Goal: Task Accomplishment & Management: Use online tool/utility

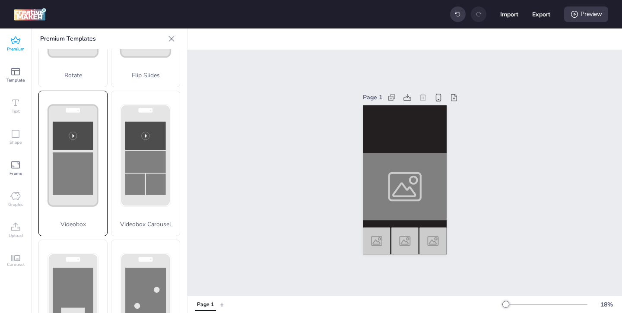
scroll to position [157, 0]
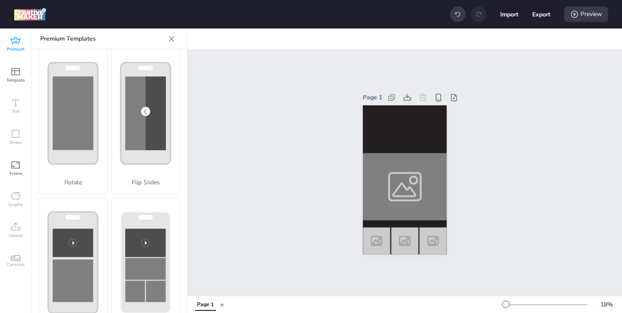
click at [18, 43] on icon at bounding box center [15, 39] width 9 height 7
click at [282, 211] on div "Page 1" at bounding box center [404, 173] width 434 height 246
click at [16, 254] on div "Carousel" at bounding box center [15, 261] width 31 height 31
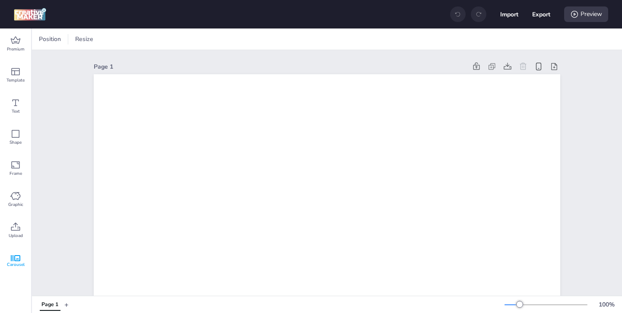
click at [21, 260] on div "Carousel" at bounding box center [15, 261] width 31 height 31
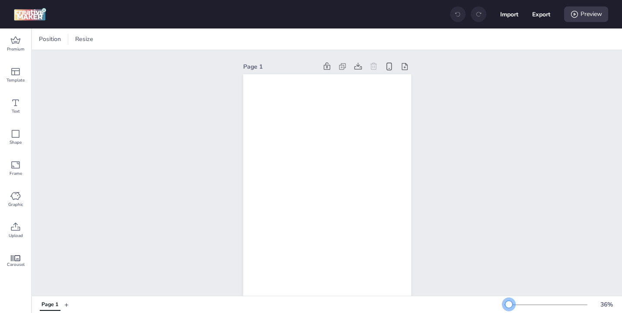
drag, startPoint x: 520, startPoint y: 305, endPoint x: 509, endPoint y: 306, distance: 11.2
click at [509, 306] on div at bounding box center [508, 304] width 7 height 7
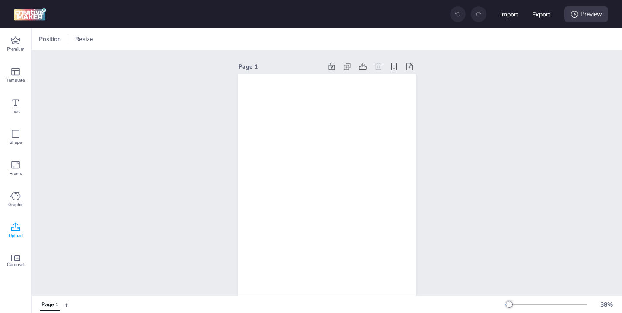
click at [15, 229] on icon at bounding box center [15, 227] width 10 height 10
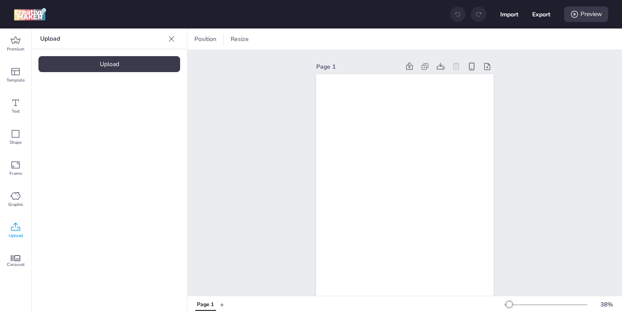
click at [116, 64] on div "Upload" at bounding box center [109, 64] width 142 height 16
click at [16, 226] on icon at bounding box center [15, 227] width 10 height 10
click at [133, 62] on div "Upload" at bounding box center [109, 64] width 142 height 16
click at [300, 212] on div "Page 1" at bounding box center [404, 225] width 225 height 350
click at [18, 224] on icon at bounding box center [15, 227] width 10 height 10
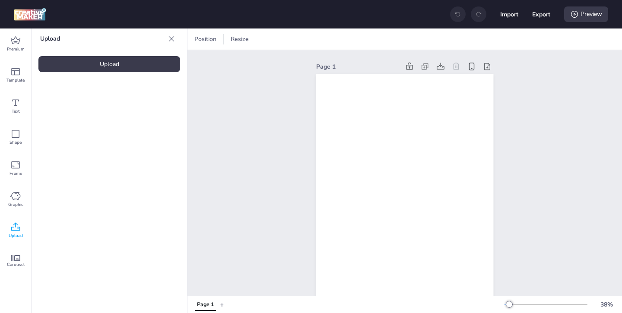
click at [113, 68] on div "Upload" at bounding box center [109, 64] width 142 height 16
click at [509, 15] on button "Import" at bounding box center [509, 14] width 18 height 18
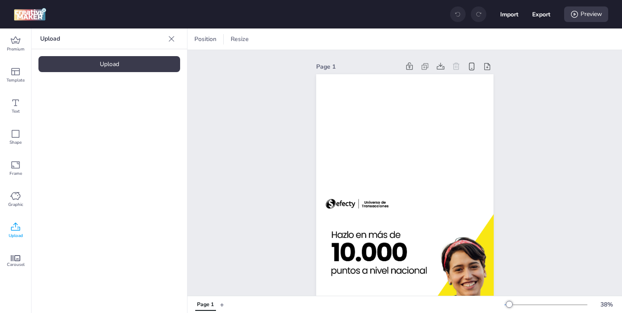
click at [167, 37] on icon at bounding box center [171, 39] width 9 height 9
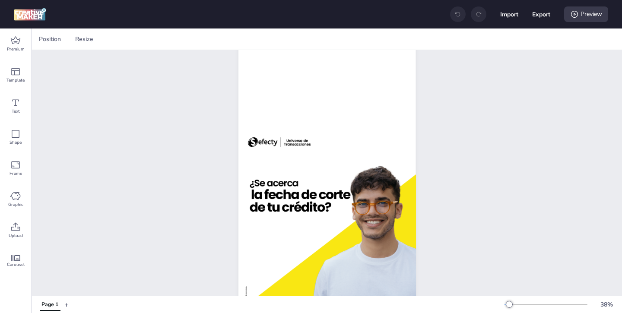
scroll to position [66, 0]
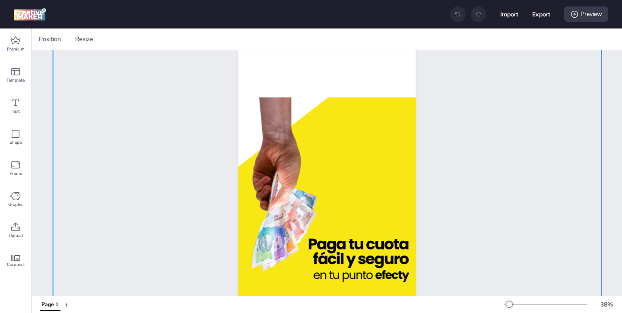
click at [346, 159] on img at bounding box center [327, 210] width 182 height 383
select select "contain"
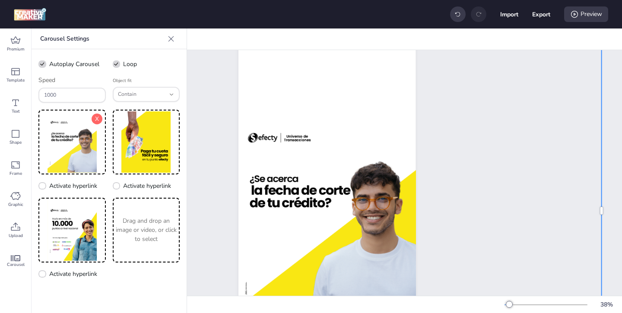
click at [82, 152] on img at bounding box center [72, 141] width 64 height 61
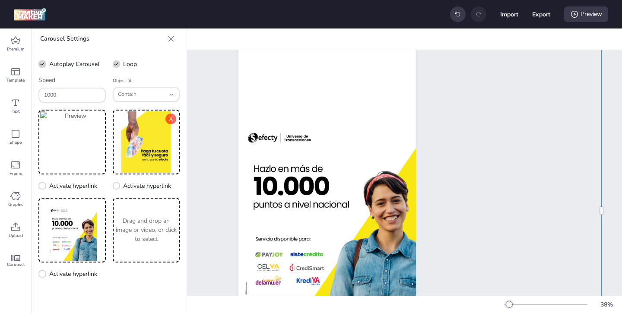
click at [144, 142] on img at bounding box center [146, 141] width 64 height 61
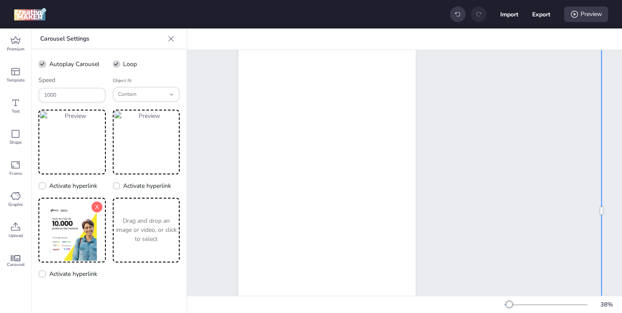
click at [74, 234] on img at bounding box center [72, 229] width 64 height 61
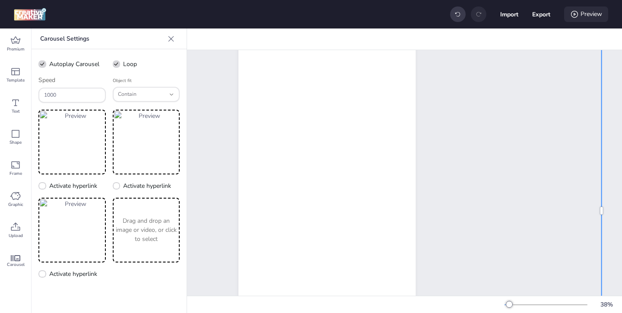
click at [580, 14] on div "Preview" at bounding box center [586, 14] width 44 height 16
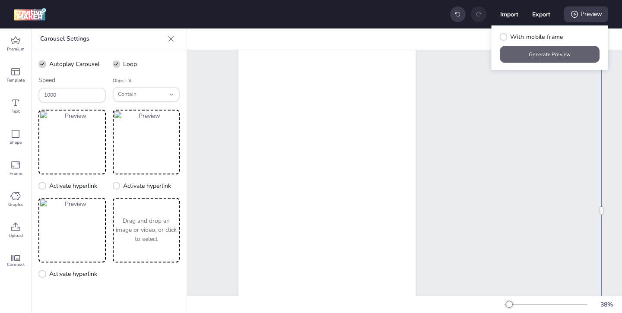
click at [557, 53] on button "Generate Preview" at bounding box center [550, 54] width 100 height 17
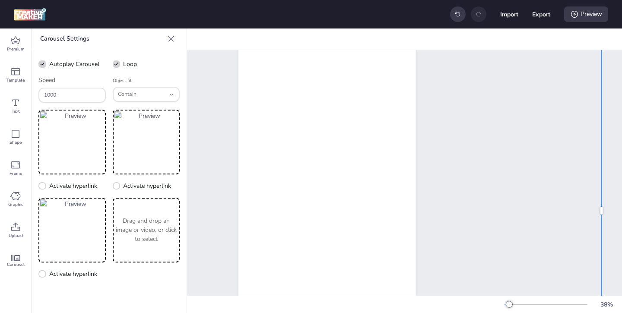
click at [391, 146] on img at bounding box center [327, 210] width 182 height 383
click at [389, 148] on img at bounding box center [327, 210] width 182 height 383
click at [284, 149] on img at bounding box center [327, 210] width 182 height 383
click at [44, 272] on icon at bounding box center [42, 274] width 6 height 5
click at [44, 275] on input "Activate hyperlink" at bounding box center [41, 278] width 6 height 6
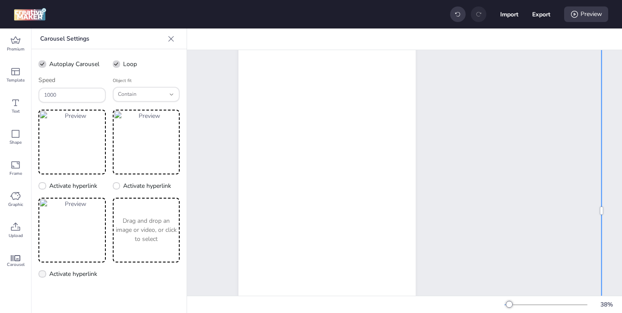
checkbox input "true"
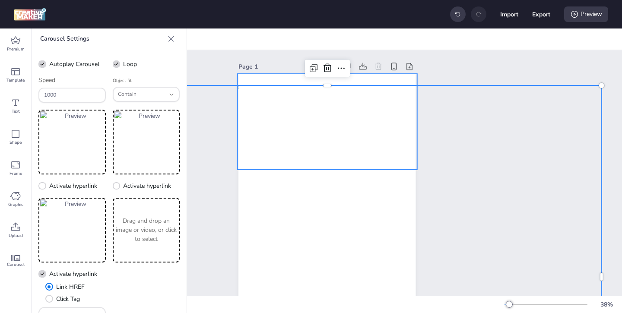
click at [311, 126] on video at bounding box center [327, 122] width 180 height 96
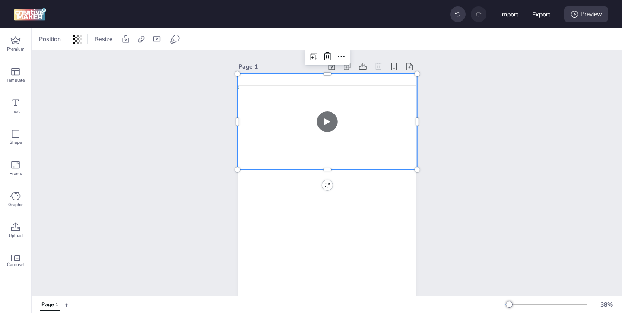
click at [247, 127] on video at bounding box center [327, 122] width 180 height 96
click at [326, 54] on icon at bounding box center [327, 56] width 10 height 10
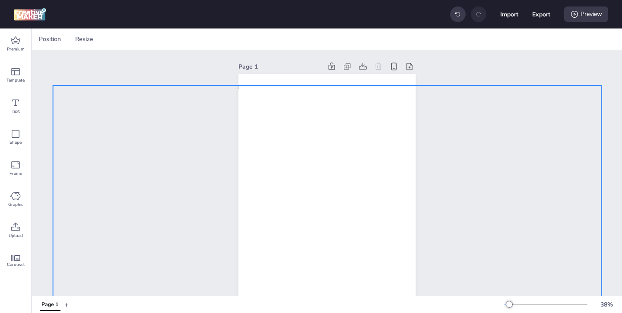
click at [305, 115] on img at bounding box center [327, 276] width 182 height 383
select select "contain"
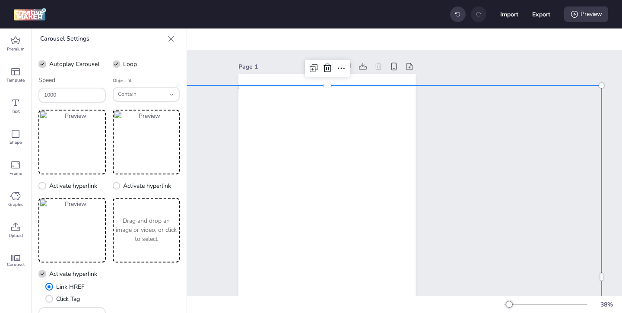
click at [299, 126] on img at bounding box center [327, 276] width 182 height 383
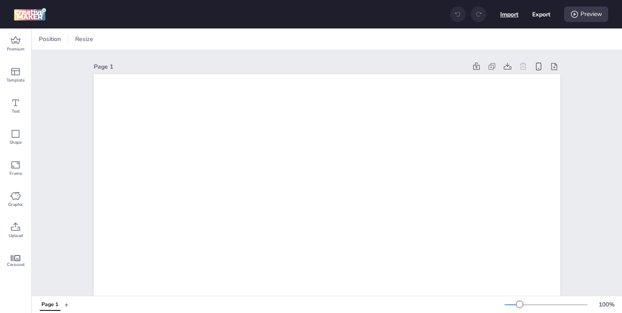
click at [510, 11] on button "Import" at bounding box center [509, 14] width 18 height 18
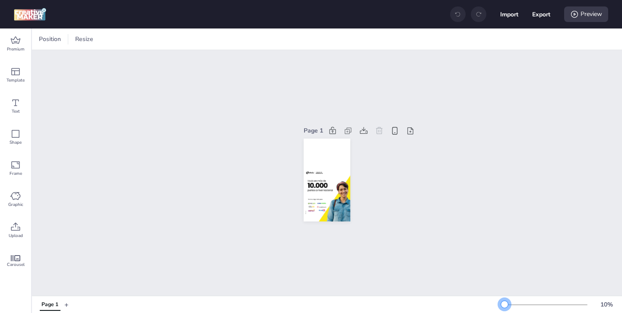
drag, startPoint x: 519, startPoint y: 303, endPoint x: 499, endPoint y: 304, distance: 20.3
click at [499, 304] on div "Page 1 + 10 %" at bounding box center [327, 304] width 590 height 15
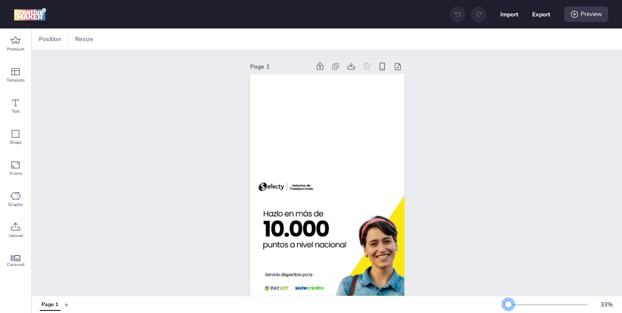
drag, startPoint x: 502, startPoint y: 304, endPoint x: 508, endPoint y: 304, distance: 6.5
click at [508, 304] on div at bounding box center [508, 304] width 7 height 7
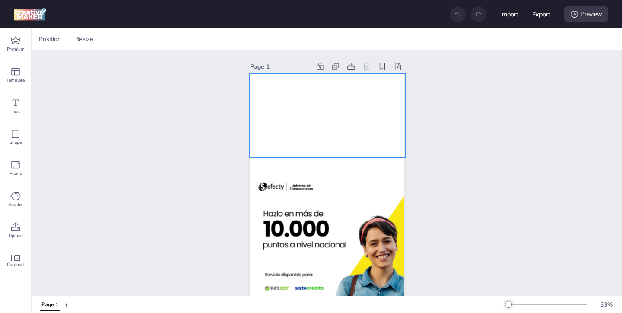
click at [323, 120] on video at bounding box center [327, 115] width 156 height 83
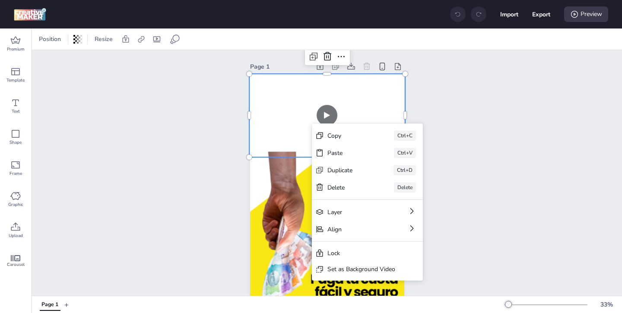
click at [299, 128] on video at bounding box center [327, 115] width 156 height 83
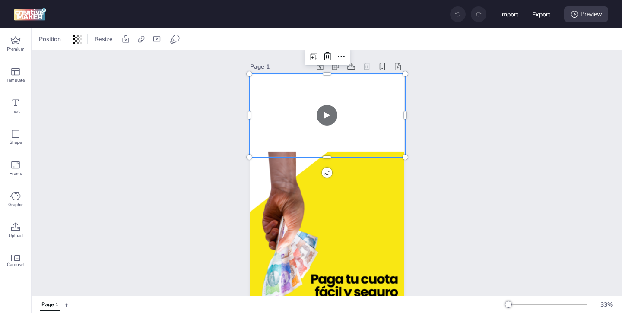
click at [280, 134] on video at bounding box center [327, 115] width 156 height 83
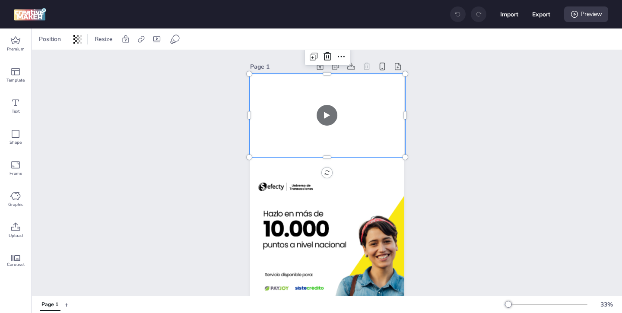
click at [280, 134] on video at bounding box center [327, 115] width 156 height 83
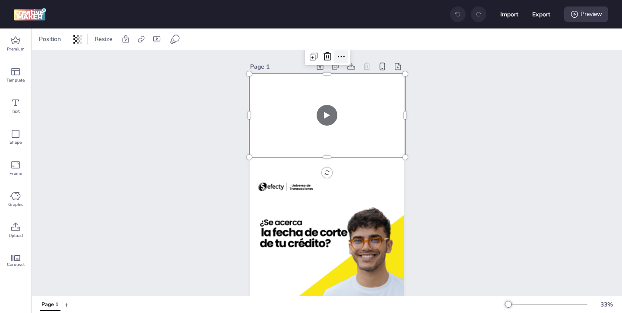
click at [342, 58] on icon at bounding box center [341, 56] width 10 height 10
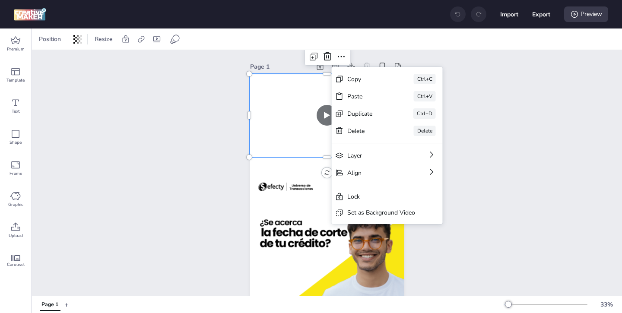
click at [294, 100] on video at bounding box center [327, 115] width 156 height 83
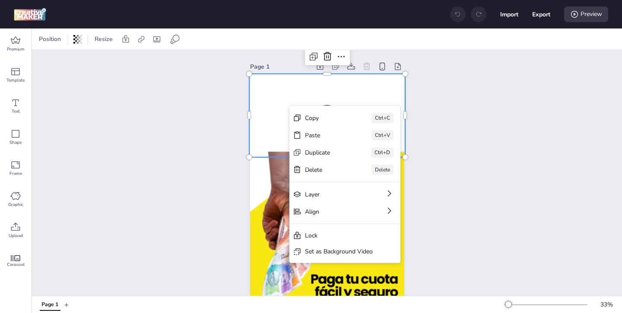
click at [289, 106] on div "Copy Ctrl+C Paste Ctrl+V Duplicate Ctrl+D Delete Delete Layer Align Lock Set as…" at bounding box center [344, 184] width 111 height 157
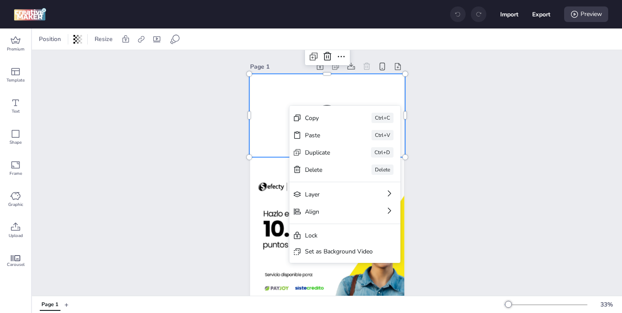
click at [286, 108] on video at bounding box center [327, 115] width 156 height 83
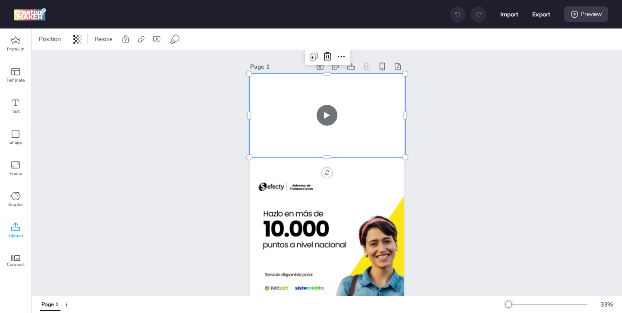
click at [25, 227] on div "Upload" at bounding box center [15, 230] width 31 height 31
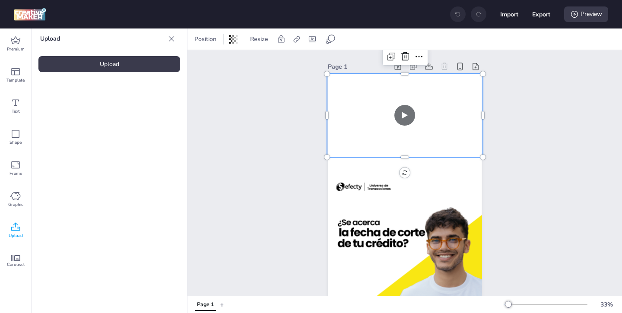
click at [117, 65] on div "Upload" at bounding box center [109, 64] width 142 height 16
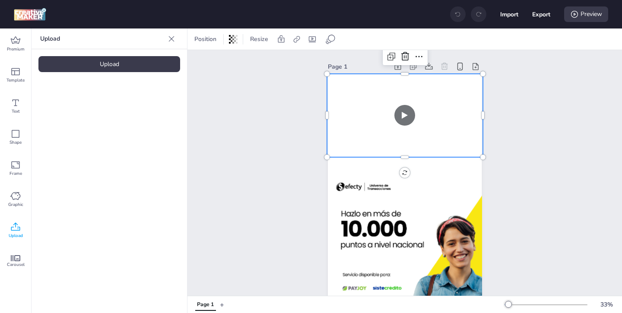
click at [61, 97] on div at bounding box center [72, 120] width 69 height 69
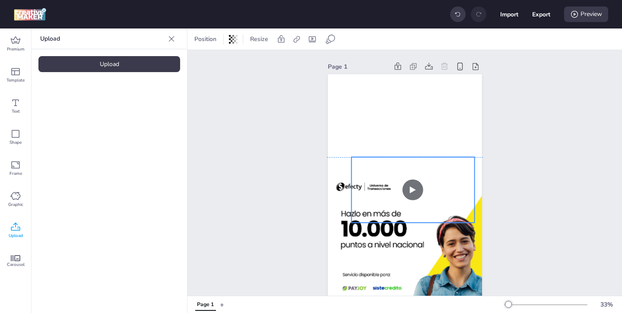
drag, startPoint x: 359, startPoint y: 216, endPoint x: 386, endPoint y: 240, distance: 36.1
click at [381, 223] on video at bounding box center [412, 190] width 123 height 66
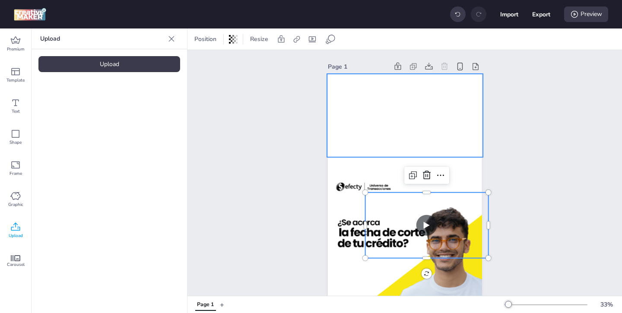
click at [365, 148] on video at bounding box center [405, 115] width 156 height 83
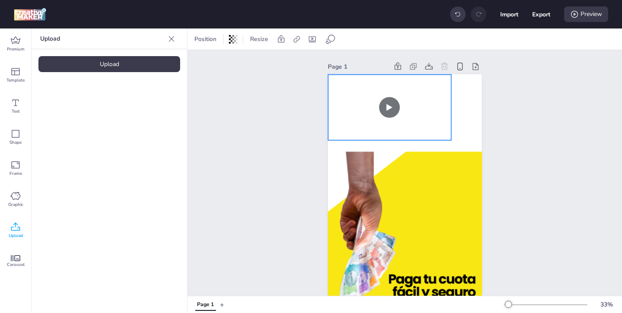
drag, startPoint x: 405, startPoint y: 248, endPoint x: 368, endPoint y: 130, distance: 123.6
click at [368, 130] on video at bounding box center [389, 108] width 123 height 66
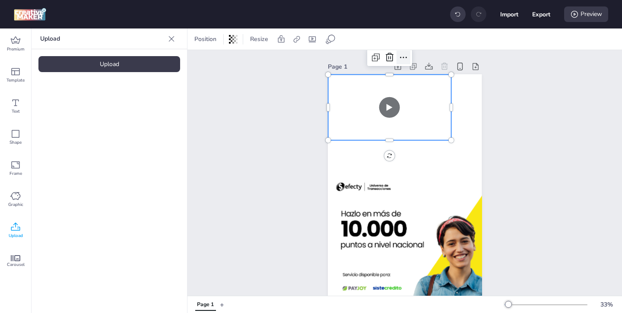
click at [405, 60] on icon at bounding box center [403, 57] width 10 height 10
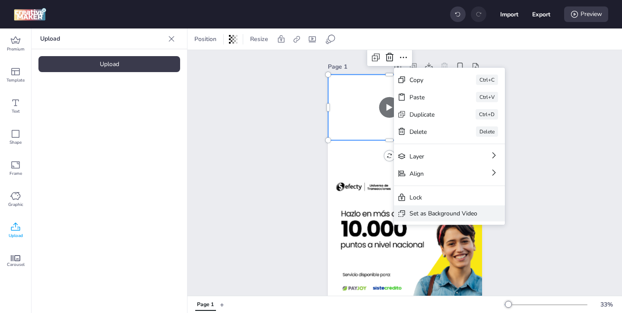
click at [440, 211] on div "Set as Background Video" at bounding box center [443, 213] width 68 height 9
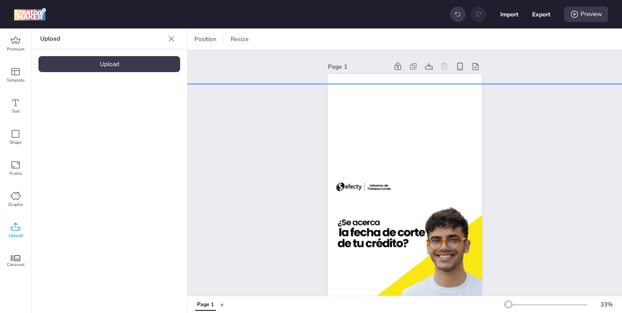
click at [418, 150] on img at bounding box center [405, 250] width 158 height 332
select select "contain"
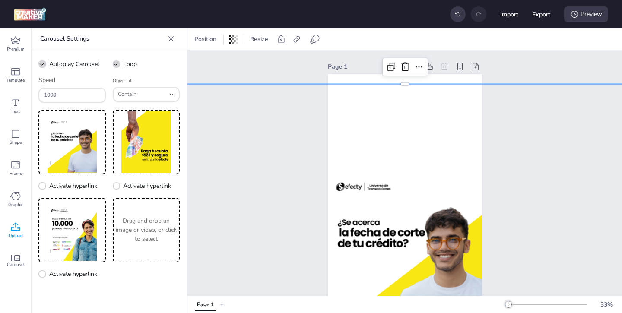
click at [392, 129] on img at bounding box center [405, 250] width 158 height 332
click at [393, 136] on img at bounding box center [405, 250] width 158 height 332
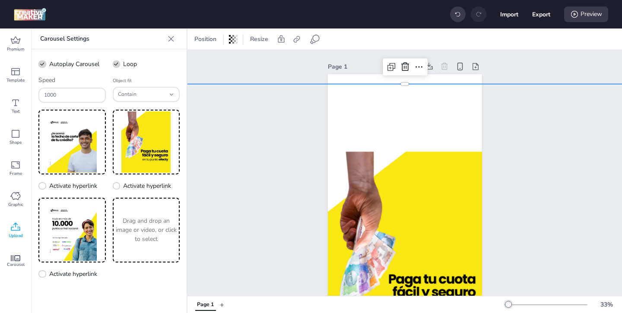
click at [383, 120] on img at bounding box center [405, 250] width 158 height 332
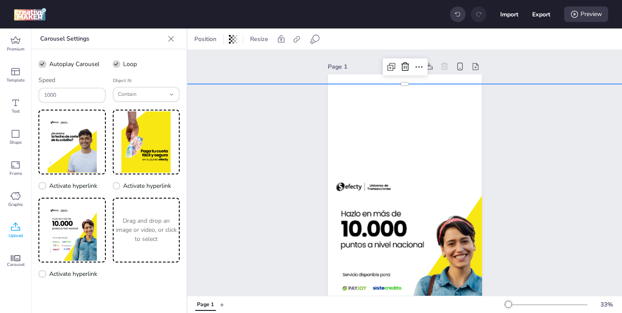
click at [169, 41] on icon at bounding box center [171, 39] width 9 height 9
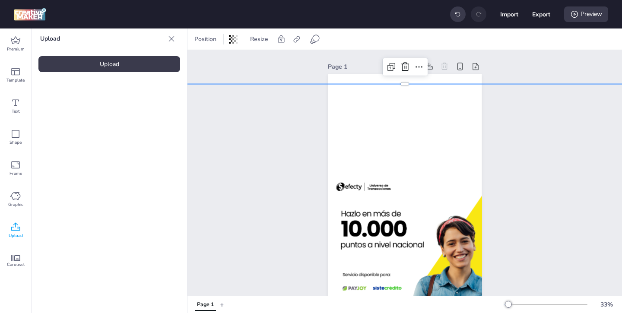
click at [129, 70] on div "Upload" at bounding box center [109, 64] width 142 height 16
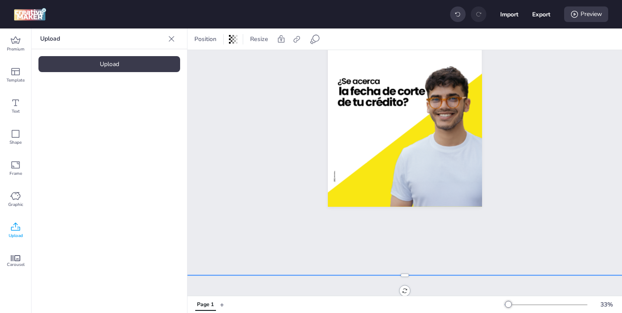
scroll to position [39, 0]
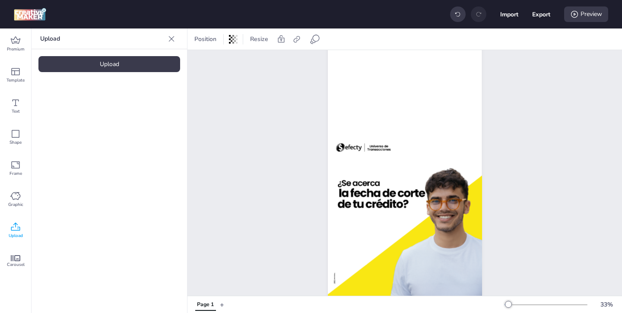
click at [406, 214] on img at bounding box center [405, 211] width 158 height 332
select select "contain"
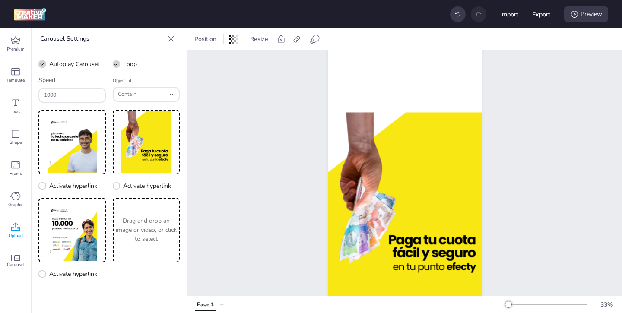
scroll to position [0, 0]
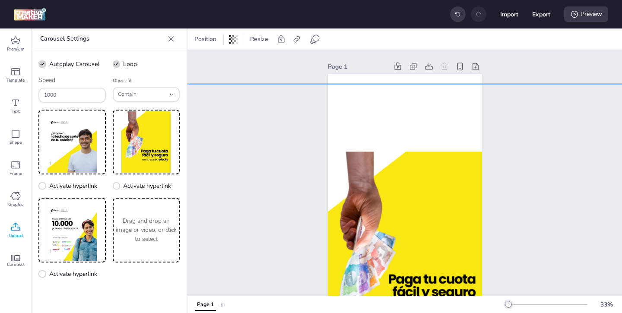
click at [388, 107] on img at bounding box center [405, 250] width 158 height 332
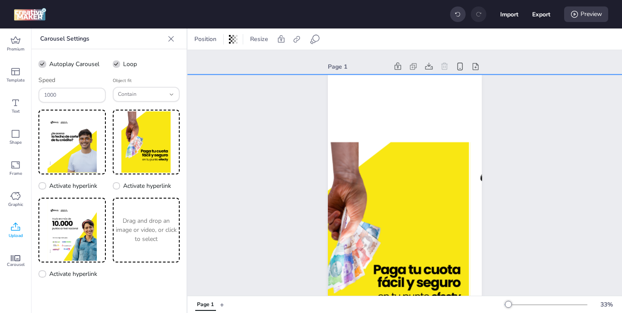
drag, startPoint x: 373, startPoint y: 111, endPoint x: 357, endPoint y: 101, distance: 17.8
click at [357, 101] on img at bounding box center [389, 241] width 158 height 332
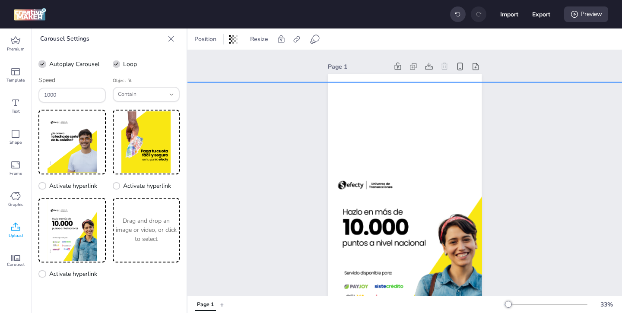
drag, startPoint x: 378, startPoint y: 149, endPoint x: 402, endPoint y: 157, distance: 25.1
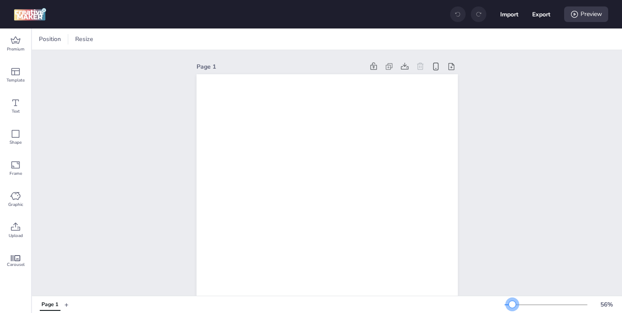
drag, startPoint x: 520, startPoint y: 305, endPoint x: 512, endPoint y: 305, distance: 7.8
click at [512, 305] on div at bounding box center [512, 304] width 7 height 7
click at [45, 38] on span "Position" at bounding box center [49, 39] width 25 height 9
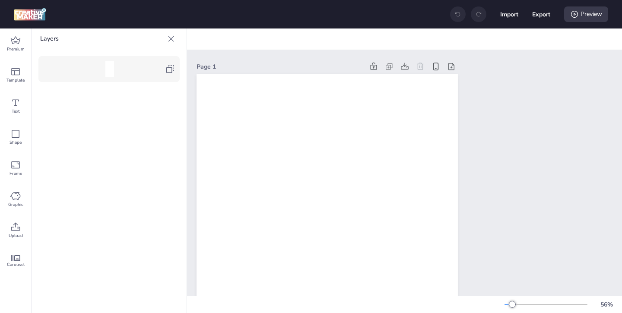
click at [170, 70] on icon at bounding box center [170, 69] width 10 height 10
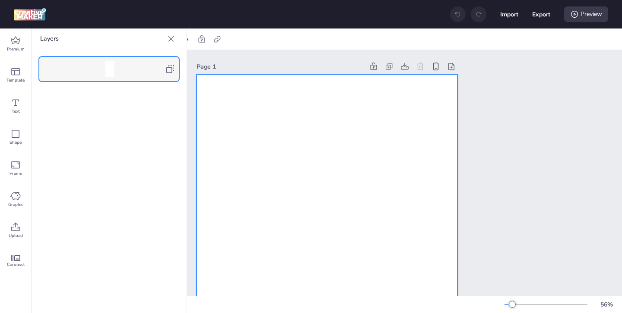
click at [166, 41] on div at bounding box center [171, 39] width 14 height 14
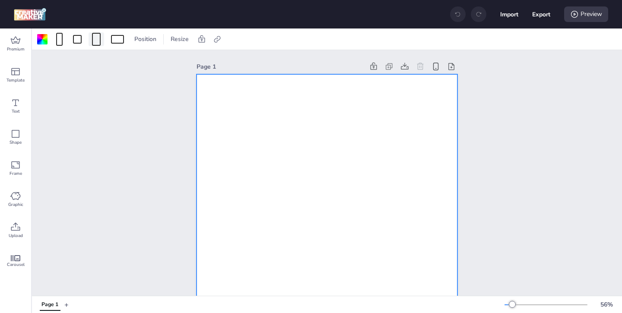
click at [92, 40] on div at bounding box center [96, 39] width 9 height 13
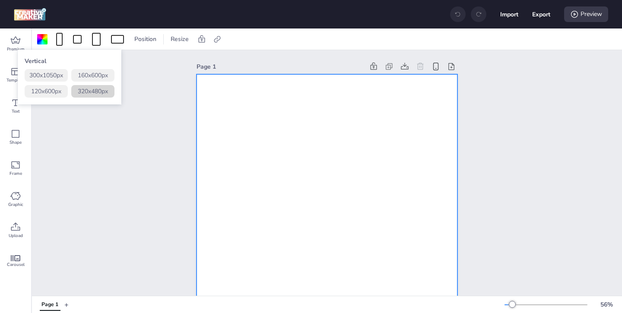
click at [93, 92] on button "320 x 480 px" at bounding box center [92, 91] width 43 height 13
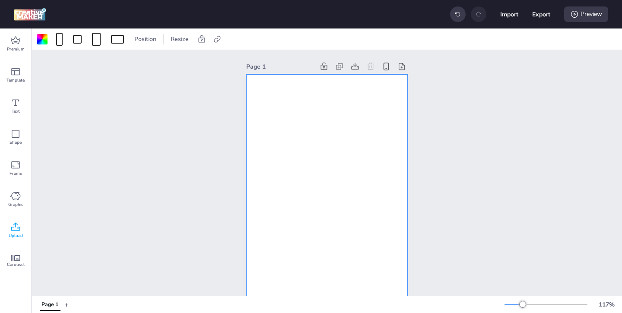
click at [20, 227] on icon at bounding box center [15, 227] width 10 height 10
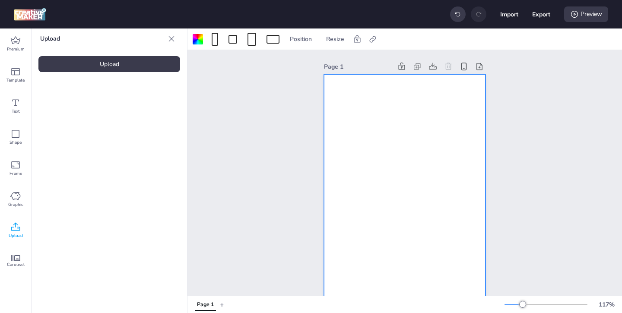
click at [128, 66] on div "Upload" at bounding box center [109, 64] width 142 height 16
click at [201, 41] on div at bounding box center [198, 39] width 10 height 10
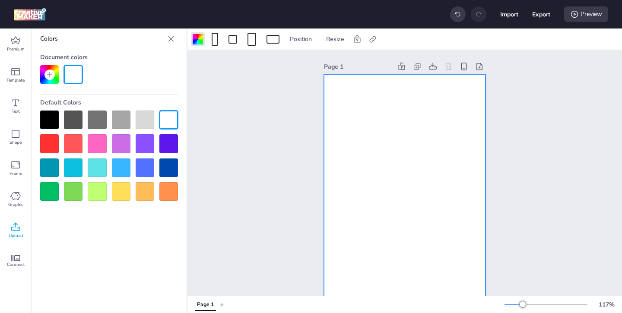
click at [47, 123] on div at bounding box center [49, 120] width 19 height 19
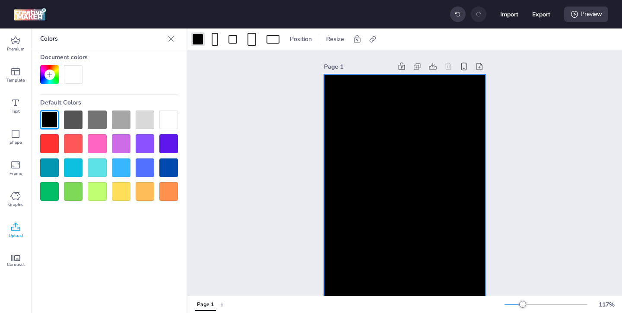
click at [171, 41] on icon at bounding box center [171, 39] width 9 height 9
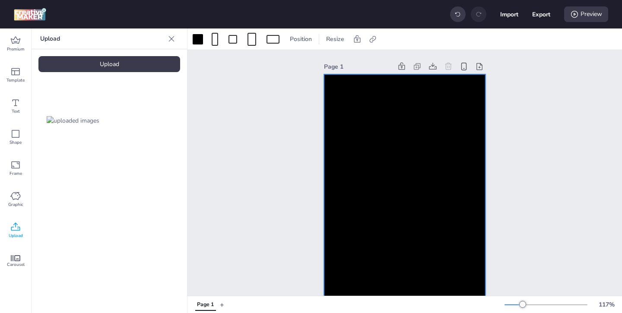
click at [74, 116] on img at bounding box center [73, 120] width 53 height 9
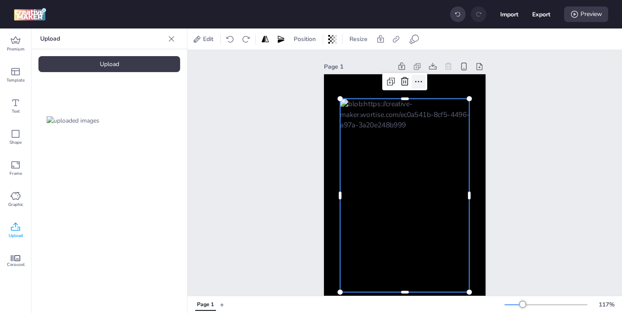
click at [418, 84] on icon at bounding box center [418, 81] width 10 height 10
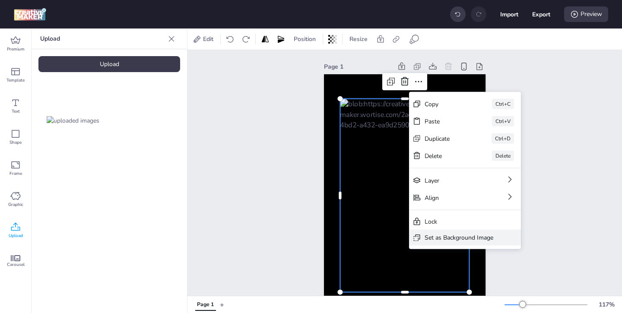
click at [440, 237] on div "Set as Background Image" at bounding box center [458, 237] width 69 height 9
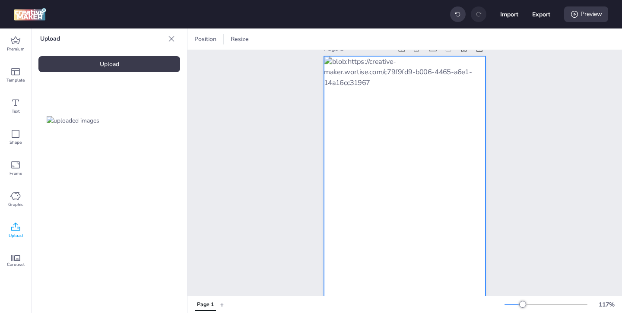
scroll to position [31, 0]
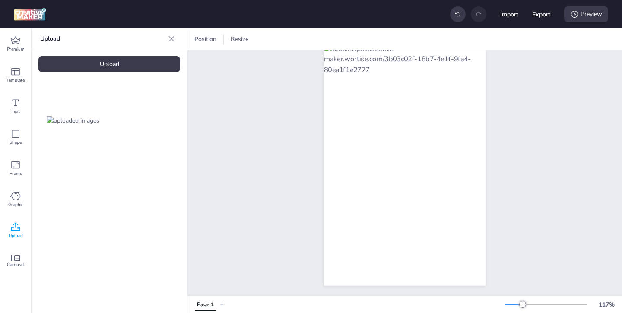
click at [538, 18] on button "Export" at bounding box center [541, 14] width 18 height 18
select select "html"
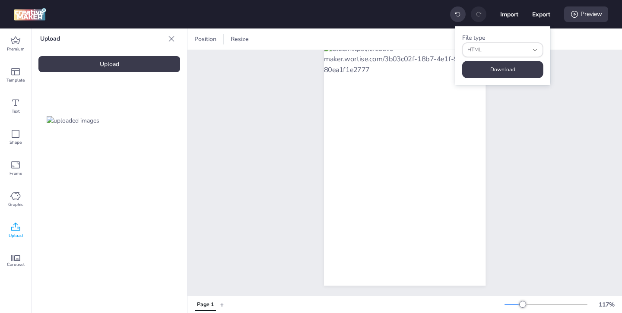
click at [526, 92] on div "Page 1" at bounding box center [404, 157] width 434 height 277
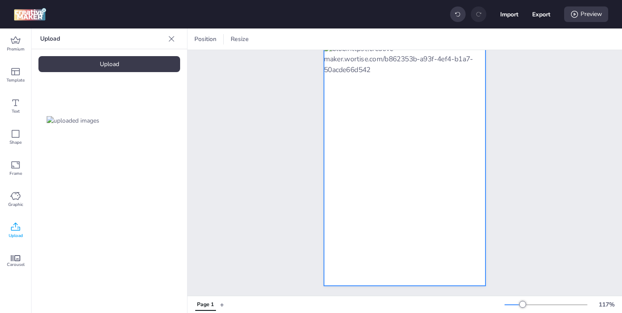
click at [345, 120] on div at bounding box center [404, 164] width 161 height 243
click at [490, 40] on icon at bounding box center [491, 39] width 9 height 9
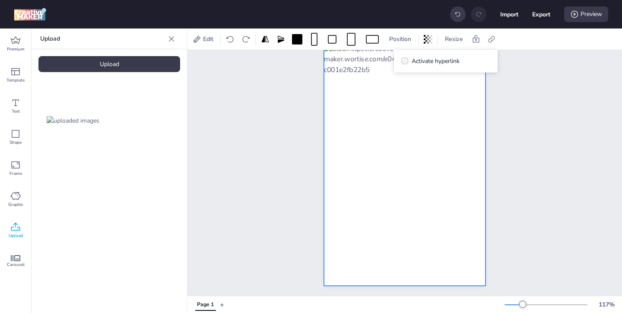
click at [406, 60] on icon at bounding box center [405, 61] width 6 height 4
click at [406, 62] on input "Activate hyperlink" at bounding box center [403, 65] width 6 height 6
checkbox input "true"
click at [427, 87] on span "Click Tag" at bounding box center [430, 85] width 24 height 9
click at [413, 87] on input "Click Tag" at bounding box center [410, 89] width 6 height 6
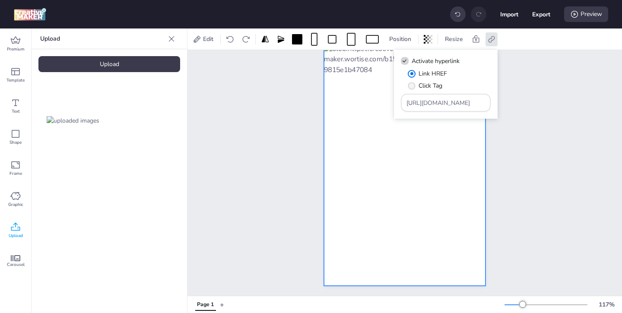
radio input "true"
drag, startPoint x: 462, startPoint y: 102, endPoint x: 412, endPoint y: 79, distance: 55.2
click at [425, 86] on div "Link HREF Click Tag [URL][DOMAIN_NAME]" at bounding box center [446, 90] width 90 height 43
paste input "https://ad.doubleclick.net/ddm/clk/619702464;426812513;g;gdpr=${GDPR};gdpr_cons…"
type input "https://ad.doubleclick.net/ddm/clk/619702464;426812513;g;gdpr=${GDPR};gdpr_cons…"
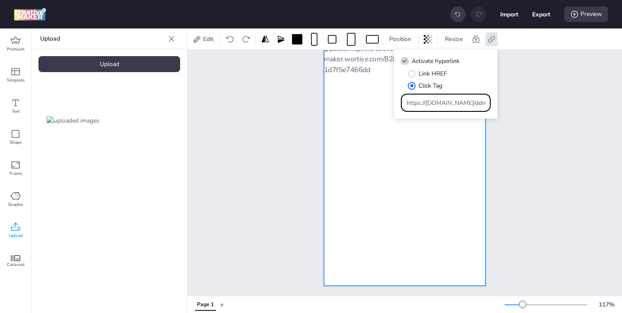
scroll to position [0, 237]
click at [524, 147] on div "Page 1" at bounding box center [404, 157] width 434 height 277
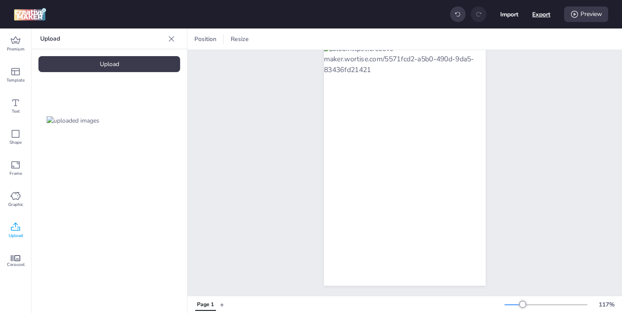
click at [544, 16] on button "Export" at bounding box center [541, 14] width 18 height 18
select select "html"
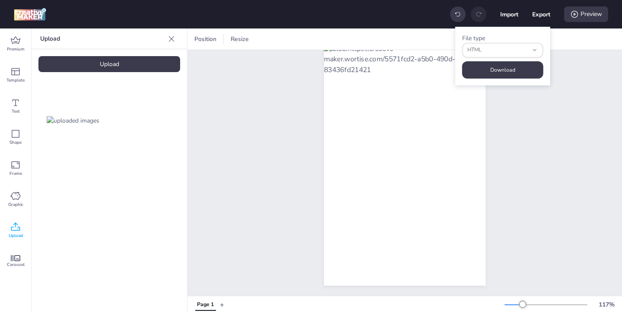
click at [526, 63] on button "Download" at bounding box center [502, 69] width 81 height 17
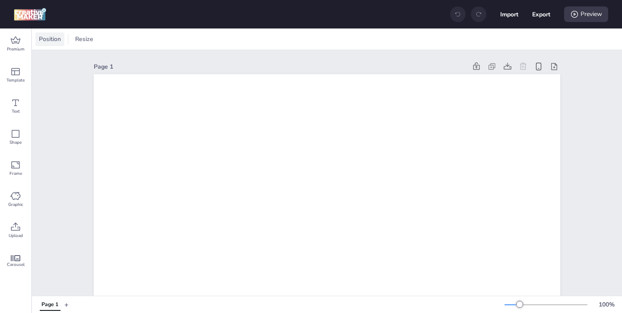
click at [55, 43] on span "Position" at bounding box center [49, 39] width 25 height 9
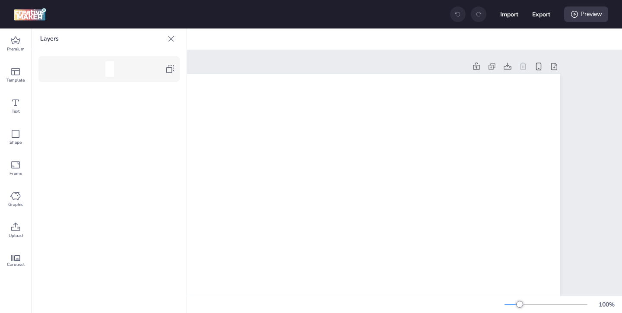
click at [171, 70] on icon at bounding box center [170, 69] width 8 height 8
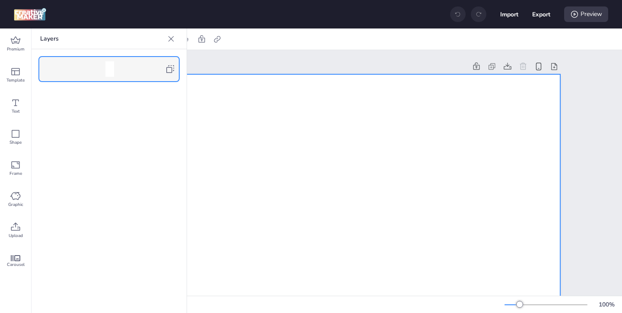
click at [171, 41] on icon at bounding box center [171, 39] width 9 height 9
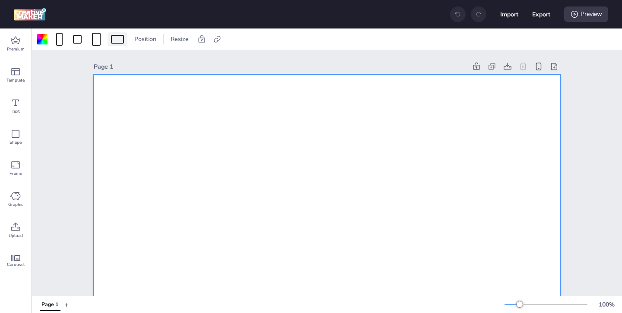
click at [121, 42] on div at bounding box center [117, 39] width 13 height 9
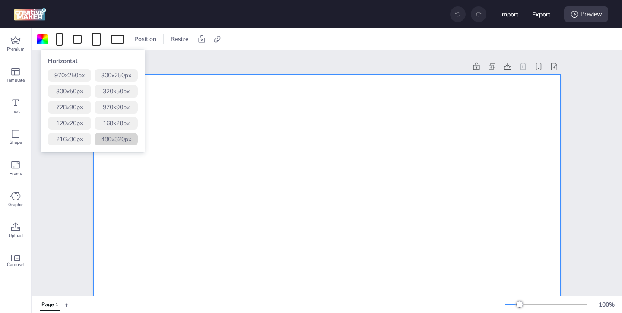
click at [119, 138] on button "480 x 320 px" at bounding box center [116, 139] width 43 height 13
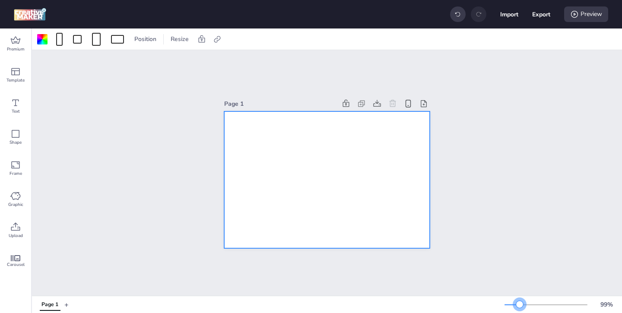
drag, startPoint x: 526, startPoint y: 304, endPoint x: 519, endPoint y: 304, distance: 6.5
click at [519, 304] on div at bounding box center [519, 304] width 7 height 7
click at [13, 228] on icon at bounding box center [15, 227] width 10 height 10
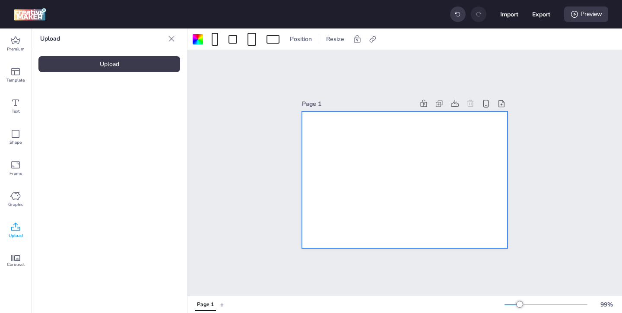
click at [124, 66] on div "Upload" at bounding box center [109, 64] width 142 height 16
click at [203, 40] on div at bounding box center [198, 39] width 14 height 14
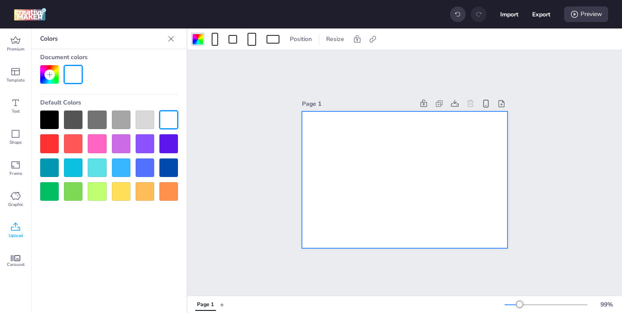
click at [47, 123] on div at bounding box center [49, 120] width 19 height 19
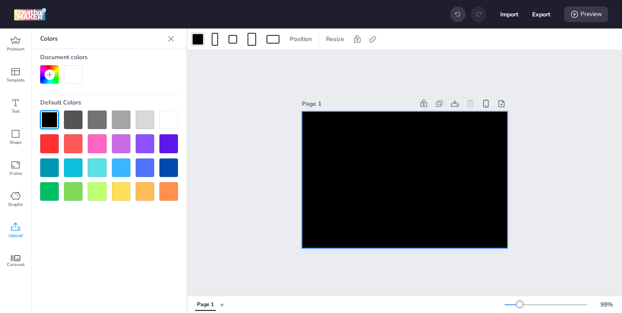
click at [173, 41] on icon at bounding box center [171, 39] width 9 height 9
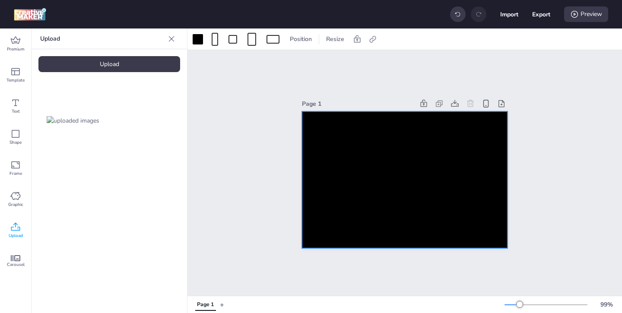
click at [75, 125] on img at bounding box center [73, 120] width 53 height 9
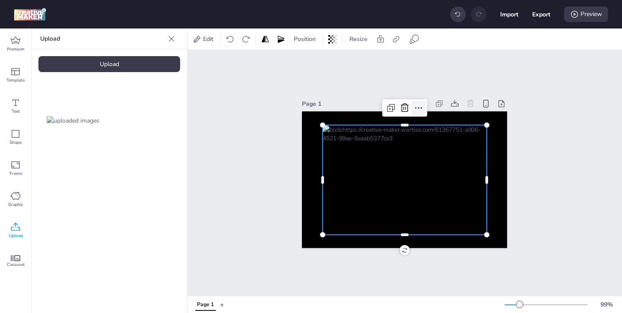
click at [416, 106] on icon at bounding box center [418, 108] width 10 height 10
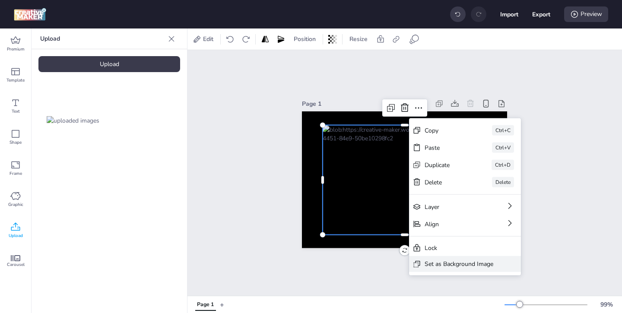
click at [439, 266] on div "Set as Background Image" at bounding box center [458, 263] width 69 height 9
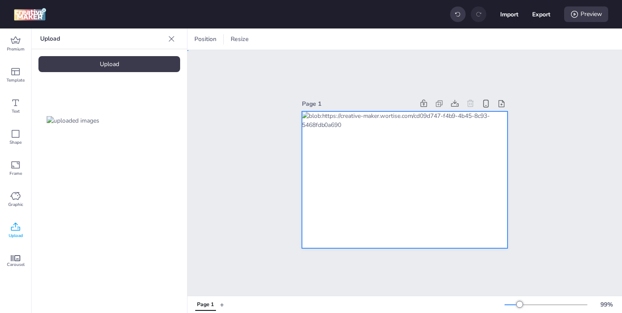
click at [342, 211] on div at bounding box center [404, 179] width 205 height 137
click at [493, 39] on icon at bounding box center [491, 39] width 6 height 6
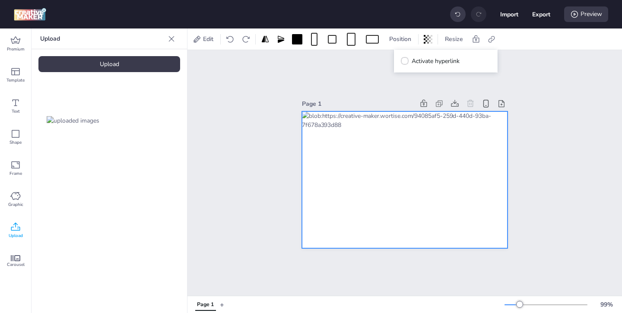
click at [394, 63] on div "Activate hyperlink" at bounding box center [446, 61] width 104 height 23
click at [403, 63] on span at bounding box center [404, 60] width 7 height 7
click at [403, 63] on input "Activate hyperlink" at bounding box center [403, 65] width 6 height 6
checkbox input "true"
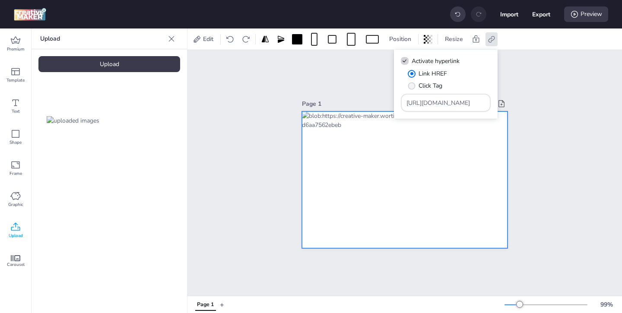
click at [412, 89] on span "" at bounding box center [411, 85] width 7 height 7
click at [412, 89] on input "Click Tag" at bounding box center [410, 89] width 6 height 6
radio input "true"
drag, startPoint x: 464, startPoint y: 108, endPoint x: 411, endPoint y: 88, distance: 56.1
click at [419, 92] on div "Link HREF Click Tag [URL][DOMAIN_NAME]" at bounding box center [446, 90] width 90 height 43
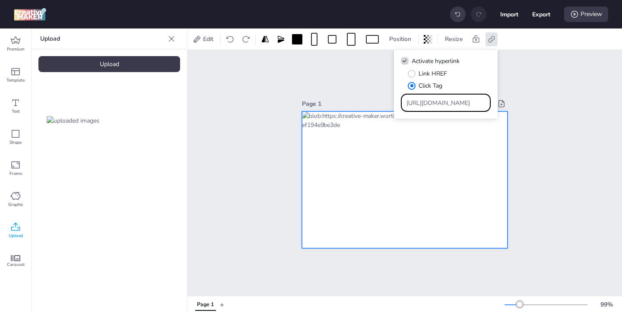
drag, startPoint x: 462, startPoint y: 107, endPoint x: 423, endPoint y: 86, distance: 44.8
click at [423, 86] on div "Link HREF Click Tag [URL][DOMAIN_NAME]" at bounding box center [446, 90] width 90 height 43
paste input "https://[DOMAIN_NAME]/ddm/clk/619505978;426812513;r;gdpr=${GDPR};gdpr_consent=$…"
type input "https://[DOMAIN_NAME]/ddm/clk/619505978;426812513;r;gdpr=${GDPR};gdpr_consent=$…"
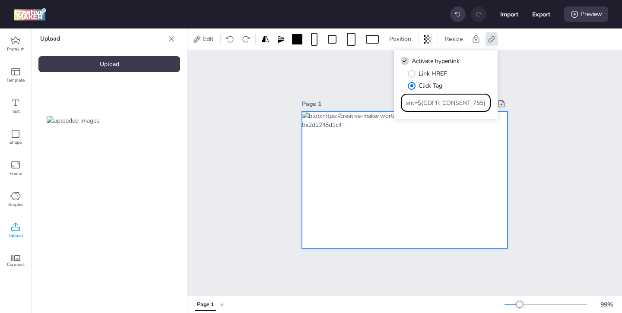
click at [532, 134] on div "Page 1" at bounding box center [404, 173] width 434 height 246
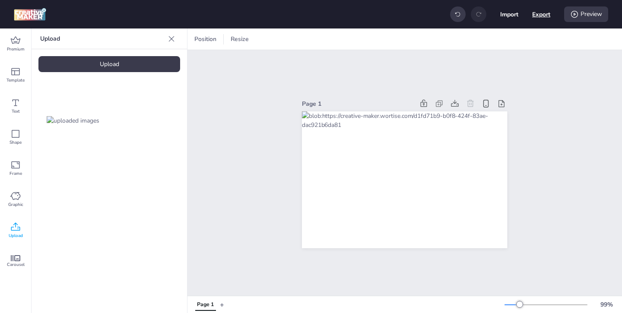
click at [538, 15] on button "Export" at bounding box center [541, 14] width 18 height 18
select select "html"
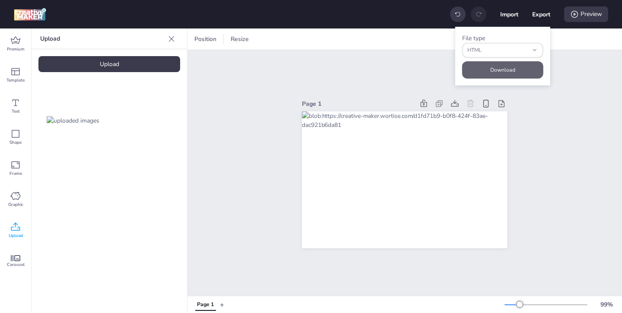
click at [513, 64] on button "Download" at bounding box center [502, 69] width 81 height 17
